Goal: Information Seeking & Learning: Learn about a topic

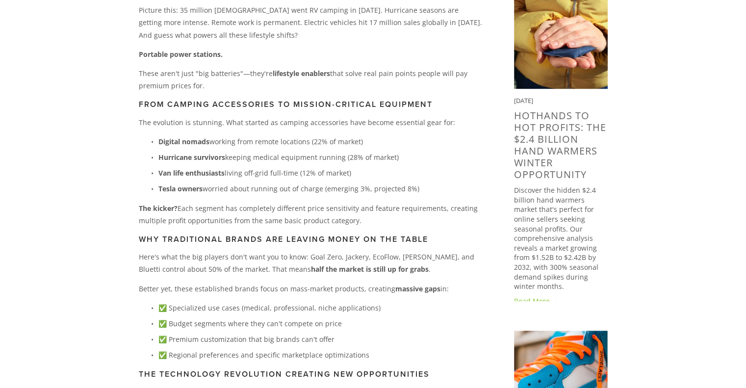
scroll to position [540, 0]
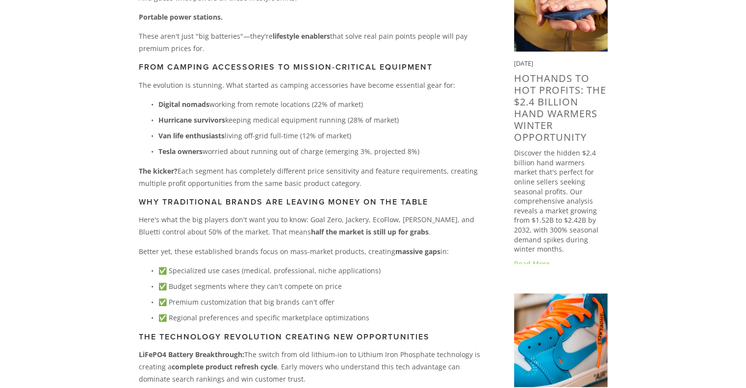
click at [364, 107] on p "Digital nomads working from remote locations (22% of market)" at bounding box center [320, 104] width 324 height 12
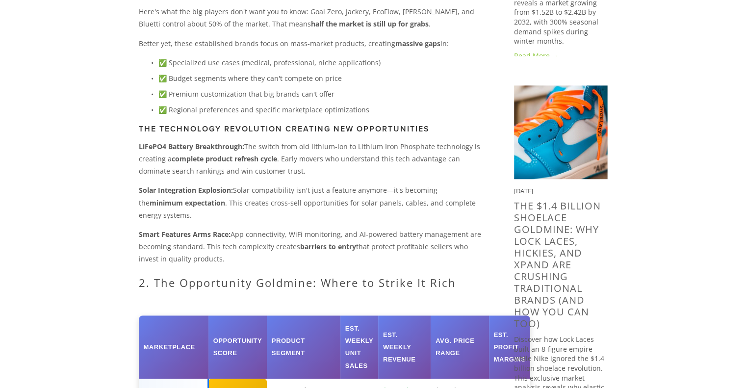
scroll to position [785, 0]
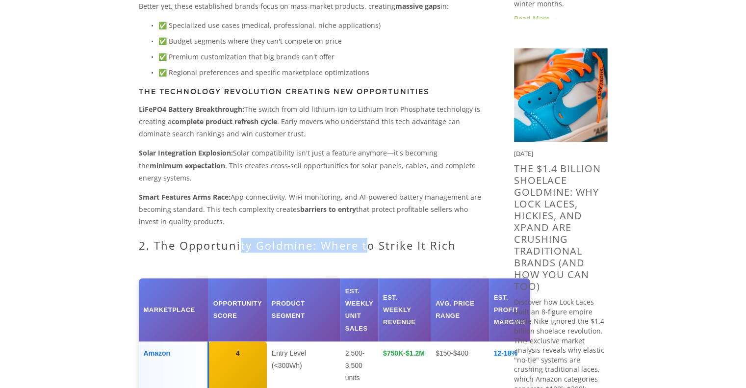
drag, startPoint x: 270, startPoint y: 231, endPoint x: 365, endPoint y: 234, distance: 94.7
click at [365, 239] on h2 "2. The Opportunity Goldmine: Where to Strike It Rich" at bounding box center [311, 245] width 344 height 13
click at [383, 239] on h2 "2. The Opportunity Goldmine: Where to Strike It Rich" at bounding box center [311, 245] width 344 height 13
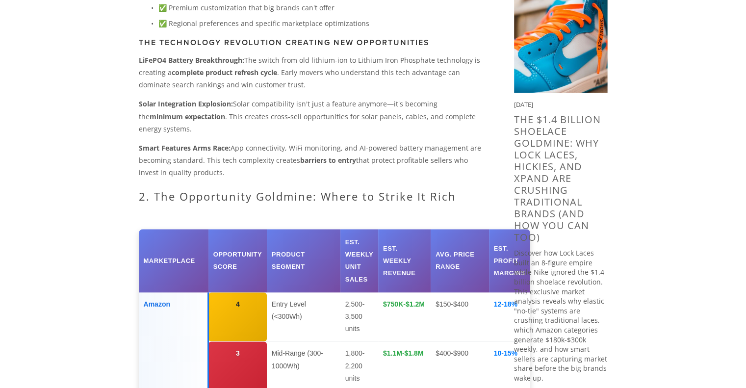
scroll to position [883, 0]
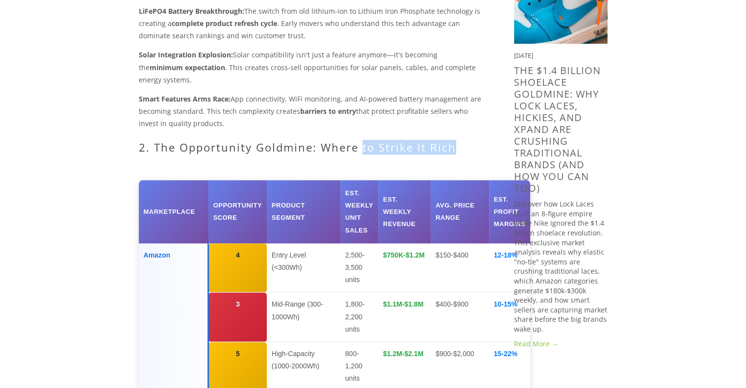
drag, startPoint x: 359, startPoint y: 135, endPoint x: 451, endPoint y: 134, distance: 91.7
click at [451, 141] on h2 "2. The Opportunity Goldmine: Where to Strike It Rich" at bounding box center [311, 147] width 344 height 13
click at [459, 141] on h2 "2. The Opportunity Goldmine: Where to Strike It Rich" at bounding box center [311, 147] width 344 height 13
drag, startPoint x: 277, startPoint y: 136, endPoint x: 368, endPoint y: 135, distance: 90.8
click at [364, 141] on h2 "2. The Opportunity Goldmine: Where to Strike It Rich" at bounding box center [311, 147] width 344 height 13
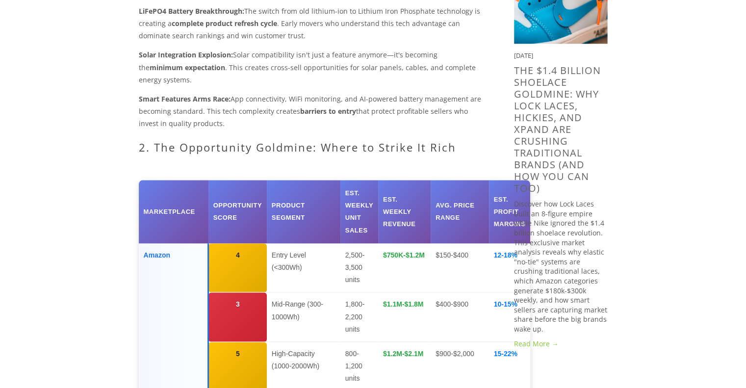
click at [383, 141] on h2 "2. The Opportunity Goldmine: Where to Strike It Rich" at bounding box center [311, 147] width 344 height 13
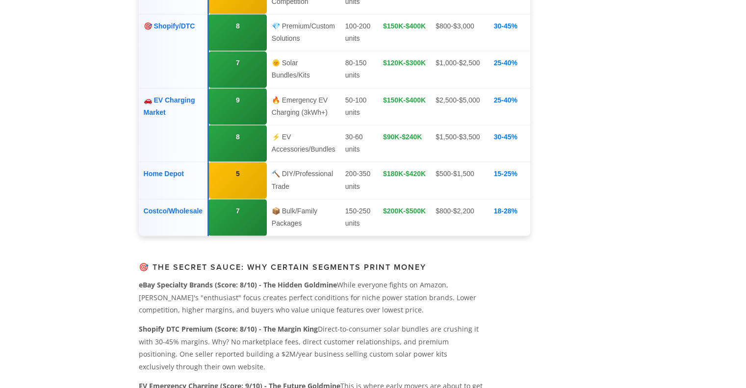
scroll to position [1570, 0]
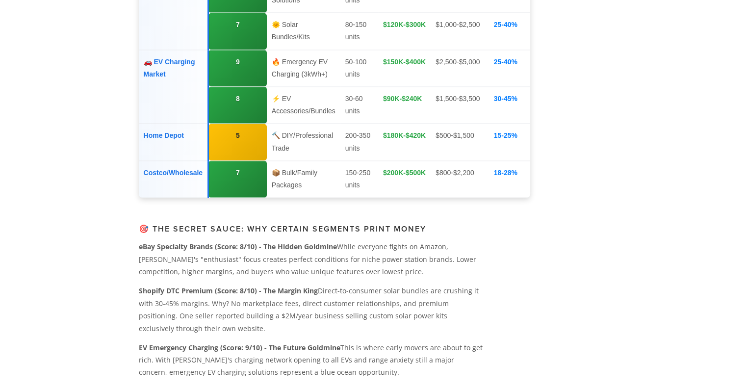
drag, startPoint x: 621, startPoint y: 257, endPoint x: 605, endPoint y: 282, distance: 29.5
drag, startPoint x: 278, startPoint y: 133, endPoint x: 324, endPoint y: 148, distance: 47.9
click at [323, 87] on td "🔥 Emergency EV Charging (3kWh+)" at bounding box center [303, 68] width 74 height 37
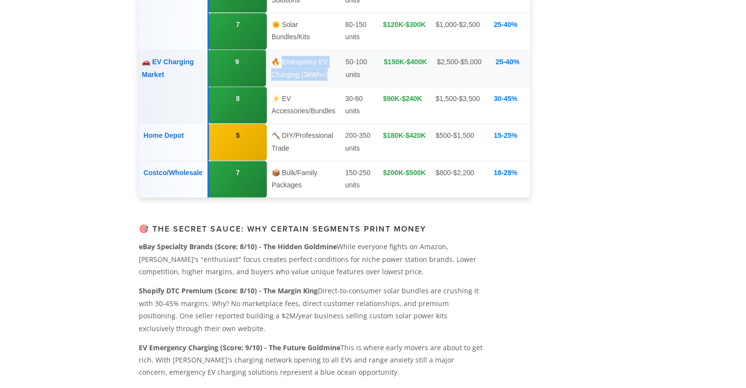
click at [324, 87] on td "🔥 Emergency EV Charging (3kWh+)" at bounding box center [303, 68] width 74 height 37
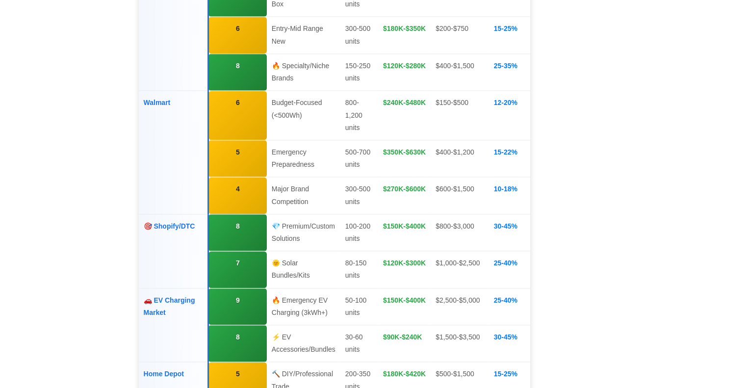
scroll to position [1472, 0]
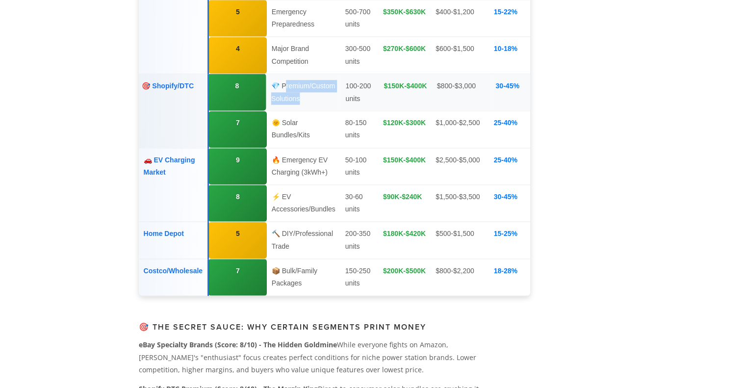
drag, startPoint x: 269, startPoint y: 158, endPoint x: 306, endPoint y: 171, distance: 39.4
click at [306, 111] on td "💎 Premium/Custom Solutions" at bounding box center [303, 92] width 74 height 37
click at [308, 111] on td "💎 Premium/Custom Solutions" at bounding box center [303, 92] width 74 height 37
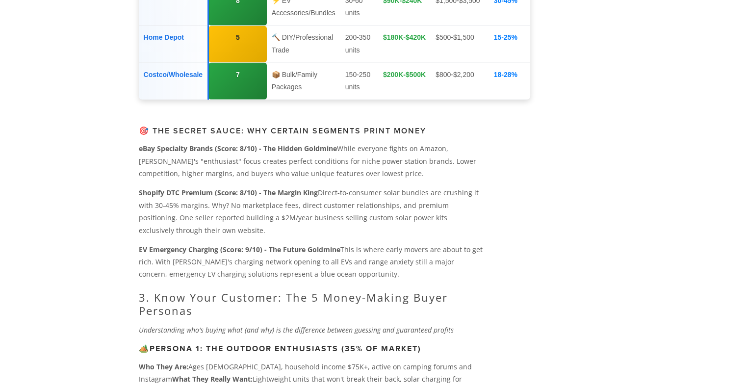
scroll to position [1766, 0]
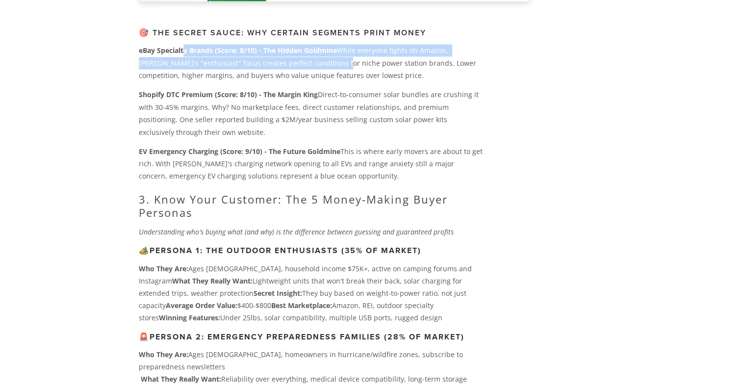
drag, startPoint x: 243, startPoint y: 151, endPoint x: 314, endPoint y: 165, distance: 72.2
click at [310, 81] on p "eBay Specialty Brands (Score: 8/10) - The Hidden Goldmine While everyone fights…" at bounding box center [311, 62] width 344 height 37
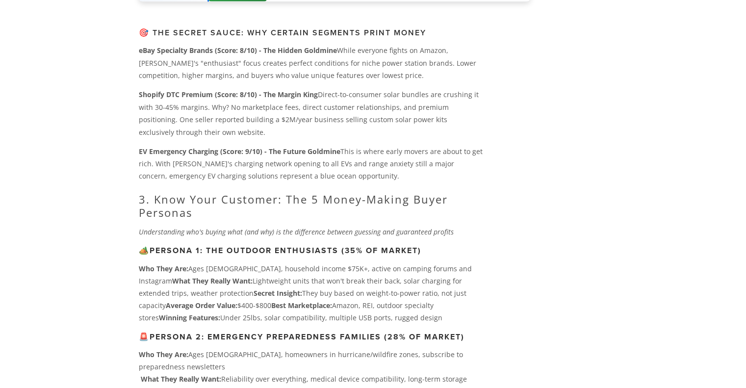
click at [335, 81] on p "eBay Specialty Brands (Score: 8/10) - The Hidden Goldmine While everyone fights…" at bounding box center [311, 62] width 344 height 37
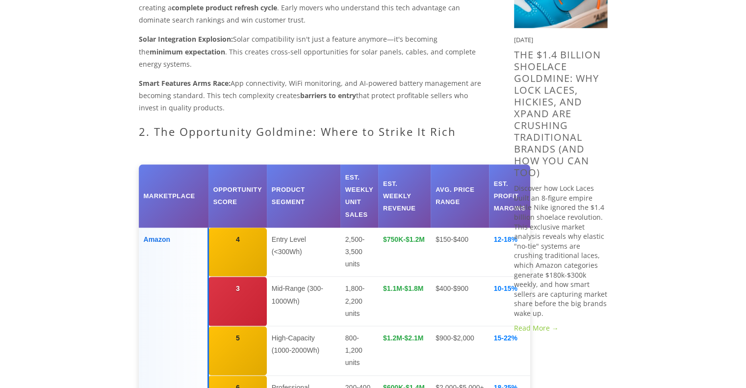
scroll to position [883, 0]
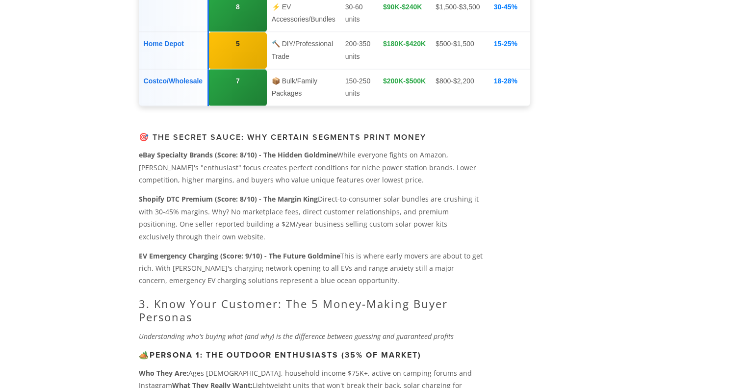
scroll to position [1766, 0]
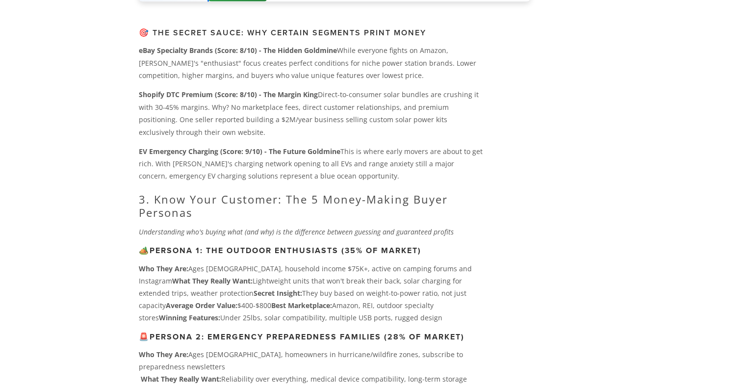
drag, startPoint x: 608, startPoint y: 2, endPoint x: 320, endPoint y: 125, distance: 313.4
click at [320, 37] on h3 "🎯 The Secret Sauce: Why Certain Segments Print Money" at bounding box center [311, 32] width 344 height 9
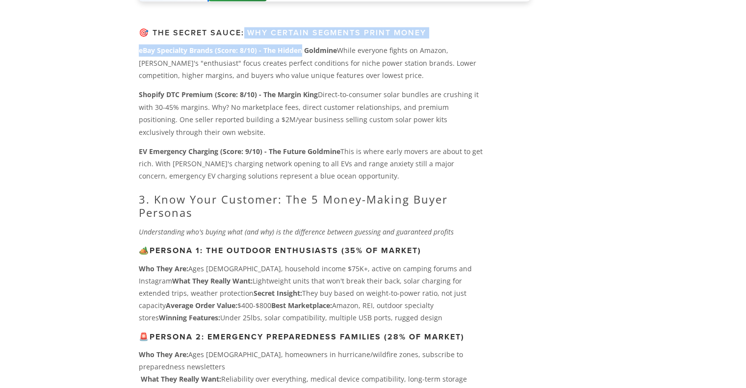
drag, startPoint x: 245, startPoint y: 128, endPoint x: 313, endPoint y: 155, distance: 73.1
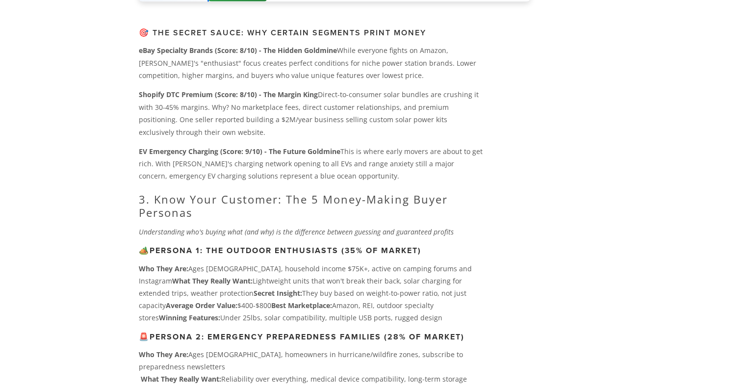
click at [363, 81] on p "eBay Specialty Brands (Score: 8/10) - The Hidden Goldmine While everyone fights…" at bounding box center [311, 62] width 344 height 37
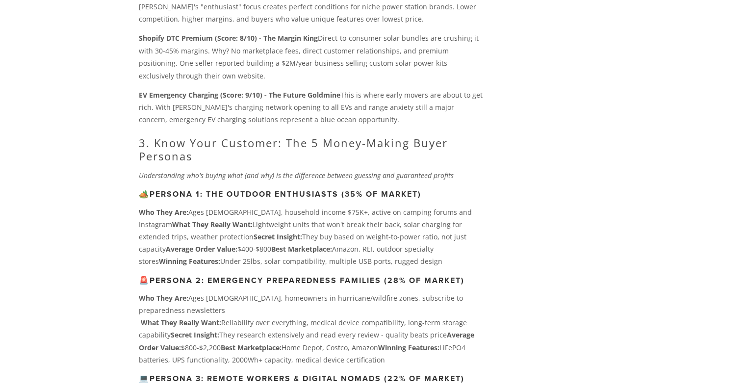
scroll to position [1864, 0]
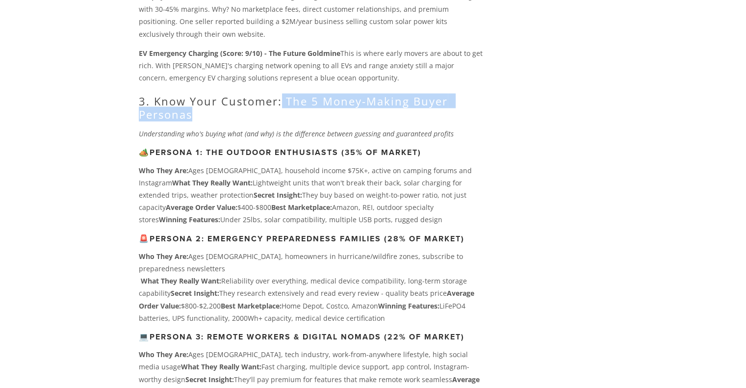
drag, startPoint x: 282, startPoint y: 193, endPoint x: 347, endPoint y: 217, distance: 69.7
click at [347, 120] on h2 "3. Know Your Customer: The 5 Money-Making Buyer Personas" at bounding box center [311, 107] width 344 height 26
click at [348, 120] on h2 "3. Know Your Customer: The 5 Money-Making Buyer Personas" at bounding box center [311, 107] width 344 height 26
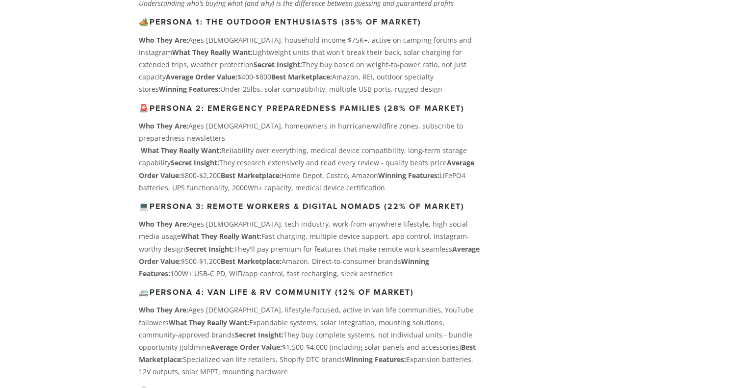
scroll to position [2011, 0]
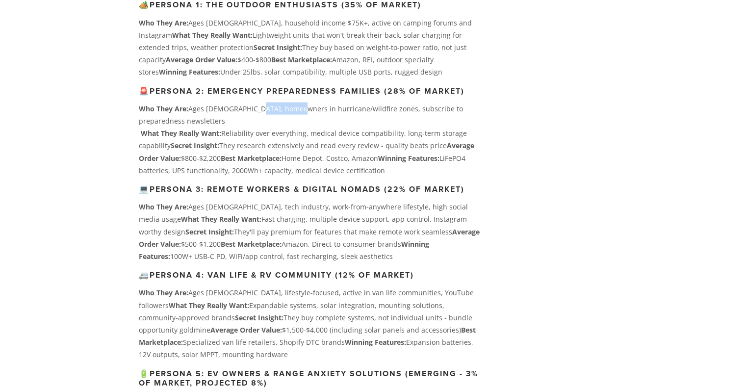
drag, startPoint x: 254, startPoint y: 206, endPoint x: 290, endPoint y: 211, distance: 36.2
click at [290, 177] on p "Who They Are: Ages [DEMOGRAPHIC_DATA], homeowners in hurricane/wildfire zones, …" at bounding box center [311, 140] width 344 height 74
click at [326, 177] on p "Who They Are: Ages [DEMOGRAPHIC_DATA], homeowners in hurricane/wildfire zones, …" at bounding box center [311, 140] width 344 height 74
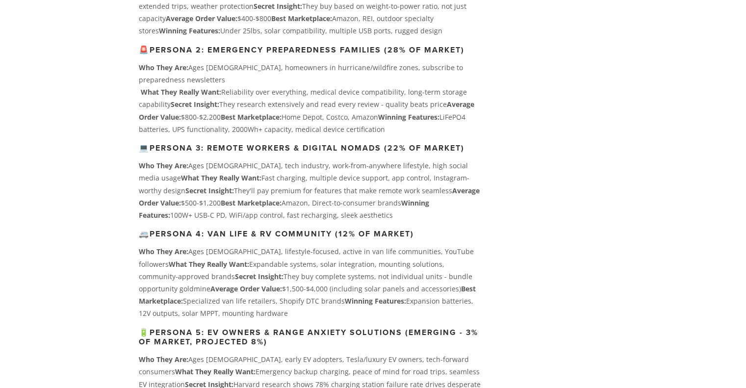
scroll to position [2109, 0]
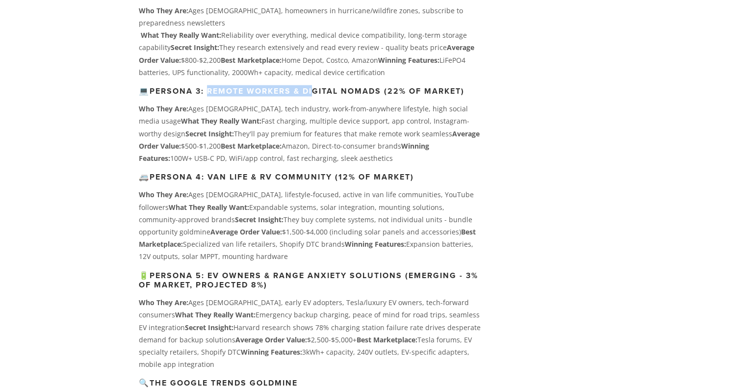
drag, startPoint x: 212, startPoint y: 188, endPoint x: 319, endPoint y: 193, distance: 106.6
click at [319, 97] on strong "Persona 3: Remote Workers & Digital Nomads (22% of market)" at bounding box center [307, 90] width 315 height 11
click at [333, 97] on strong "Persona 3: Remote Workers & Digital Nomads (22% of market)" at bounding box center [307, 90] width 315 height 11
drag, startPoint x: 293, startPoint y: 191, endPoint x: 384, endPoint y: 191, distance: 90.8
click at [384, 97] on strong "Persona 3: Remote Workers & Digital Nomads (22% of market)" at bounding box center [307, 90] width 315 height 11
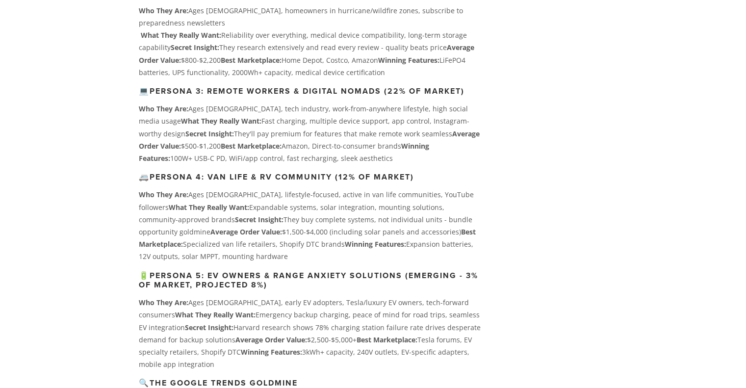
click at [394, 97] on strong "Persona 3: Remote Workers & Digital Nomads (22% of market)" at bounding box center [307, 90] width 315 height 11
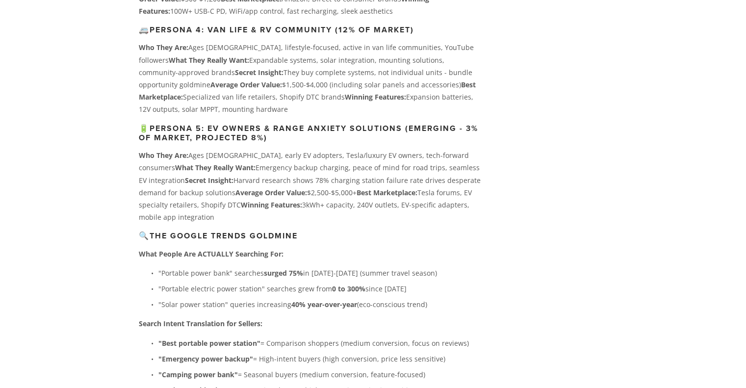
scroll to position [2355, 0]
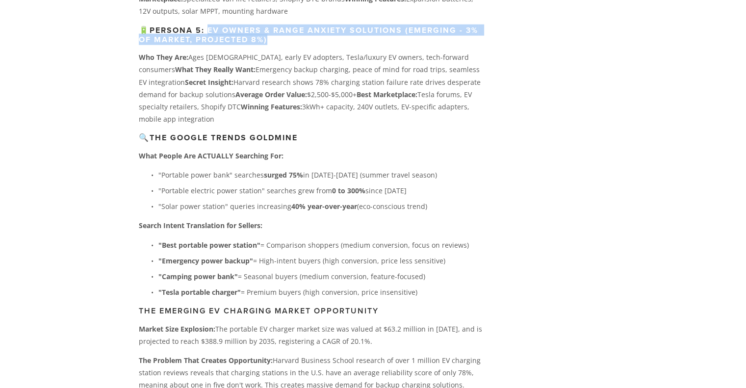
drag, startPoint x: 211, startPoint y: 124, endPoint x: 276, endPoint y: 138, distance: 66.4
click at [276, 44] on h3 "🔋 Persona 5: EV Owners & Range Anxiety Solutions (Emerging - 3% of market, proj…" at bounding box center [311, 35] width 344 height 19
drag, startPoint x: 210, startPoint y: 124, endPoint x: 278, endPoint y: 137, distance: 69.5
click at [278, 44] on h3 "🔋 Persona 5: EV Owners & Range Anxiety Solutions (Emerging - 3% of market, proj…" at bounding box center [311, 35] width 344 height 19
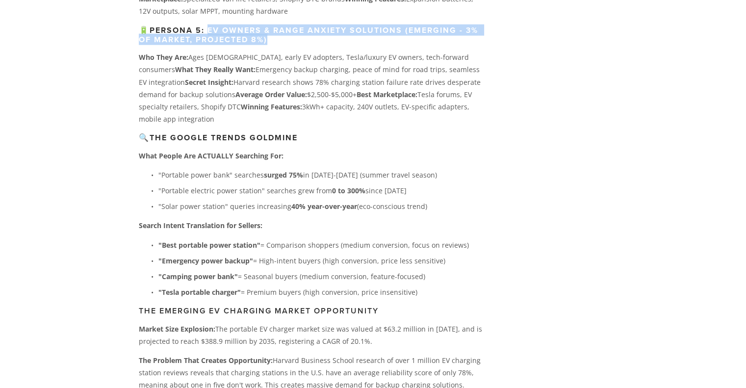
click at [279, 44] on h3 "🔋 Persona 5: EV Owners & Range Anxiety Solutions (Emerging - 3% of market, proj…" at bounding box center [311, 35] width 344 height 19
drag, startPoint x: 153, startPoint y: 125, endPoint x: 294, endPoint y: 138, distance: 141.9
click at [294, 44] on h3 "🔋 Persona 5: EV Owners & Range Anxiety Solutions (Emerging - 3% of market, proj…" at bounding box center [311, 35] width 344 height 19
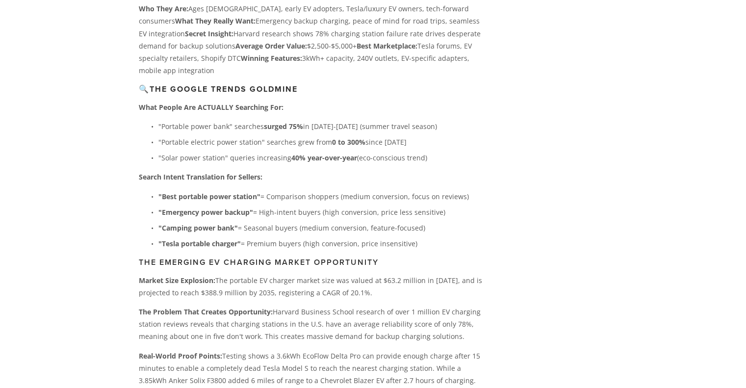
scroll to position [2404, 0]
